Goal: Use online tool/utility: Utilize a website feature to perform a specific function

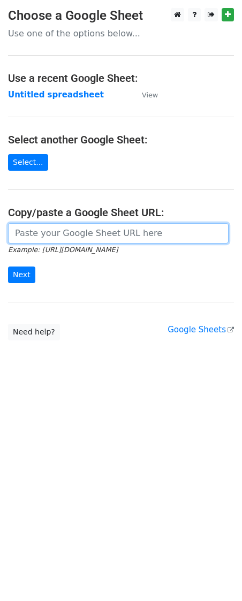
click at [54, 239] on input "url" at bounding box center [118, 233] width 221 height 20
paste input "[URL][DOMAIN_NAME]"
type input "[URL][DOMAIN_NAME]"
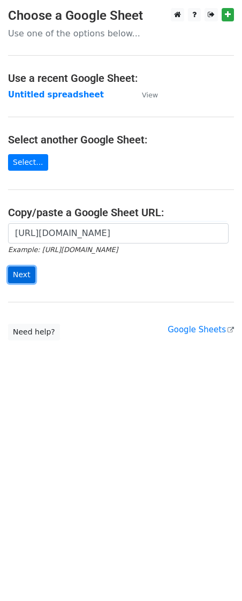
click at [19, 276] on input "Next" at bounding box center [21, 275] width 27 height 17
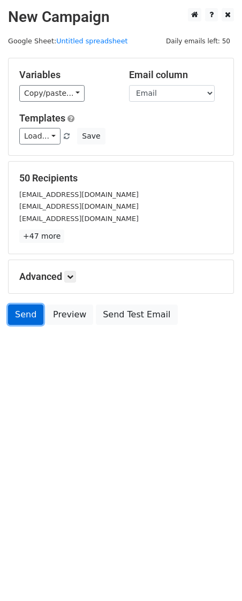
click at [22, 321] on link "Send" at bounding box center [25, 315] width 35 height 20
